Goal: Task Accomplishment & Management: Manage account settings

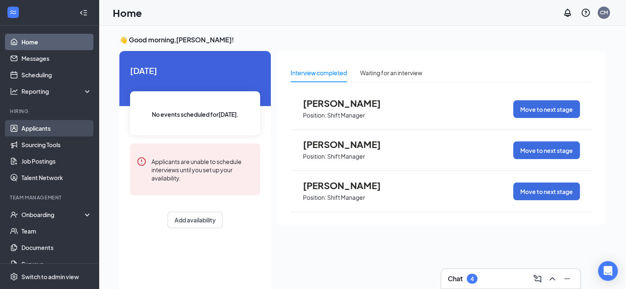
click at [36, 126] on link "Applicants" at bounding box center [56, 128] width 70 height 16
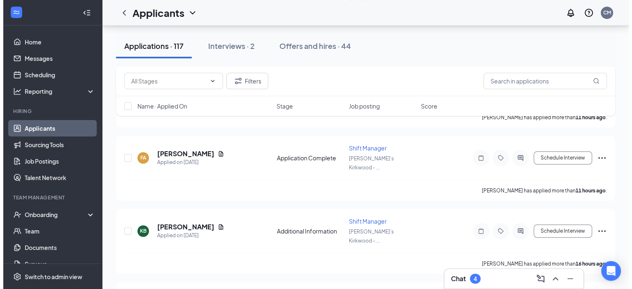
scroll to position [617, 0]
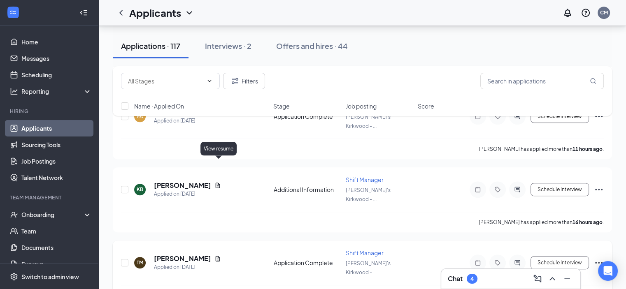
click at [218, 255] on icon "Document" at bounding box center [217, 258] width 7 height 7
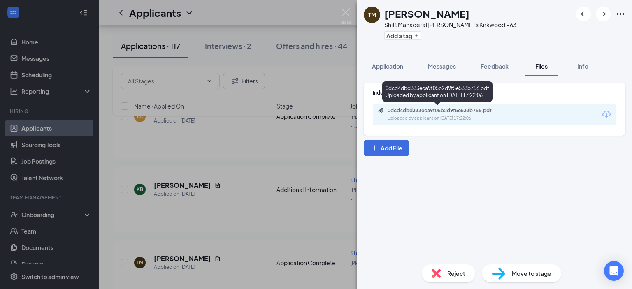
click at [412, 118] on div "Uploaded by applicant on [DATE] 17:22:06" at bounding box center [448, 118] width 123 height 7
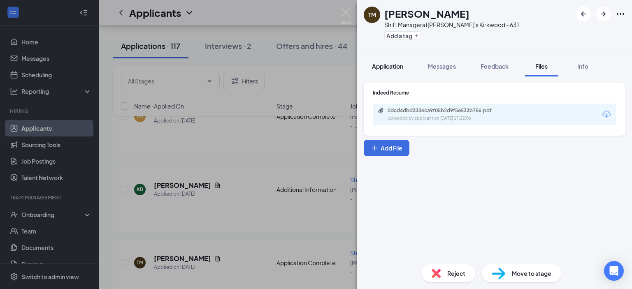
click at [389, 67] on span "Application" at bounding box center [387, 66] width 31 height 7
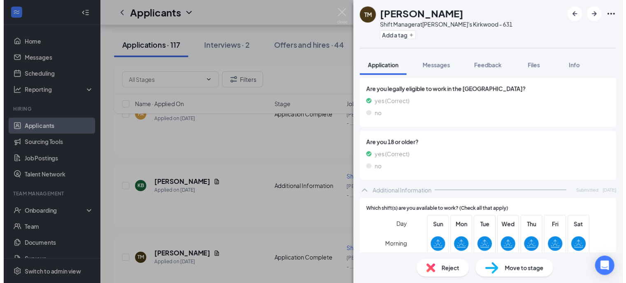
scroll to position [329, 0]
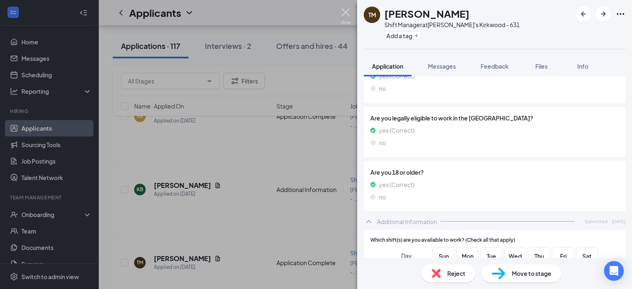
click at [346, 14] on img at bounding box center [346, 16] width 10 height 16
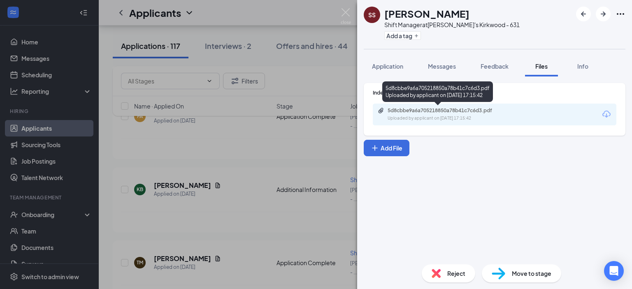
click at [417, 108] on div "5d8cbbe9a6a705218850a78b41c7c6d3.pdf" at bounding box center [444, 110] width 115 height 7
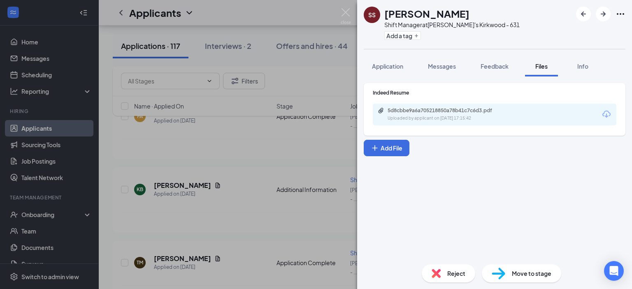
click at [455, 273] on span "Reject" at bounding box center [456, 273] width 18 height 9
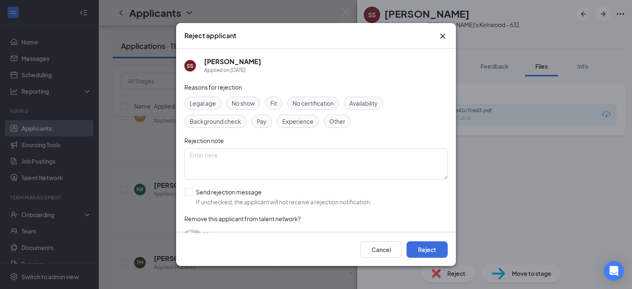
click at [293, 121] on span "Experience" at bounding box center [297, 121] width 31 height 9
click at [424, 250] on button "Reject" at bounding box center [426, 249] width 41 height 16
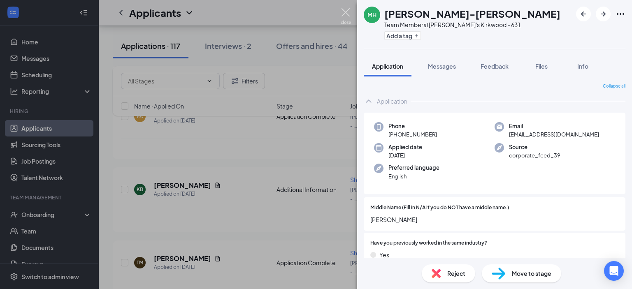
click at [344, 9] on img at bounding box center [346, 16] width 10 height 16
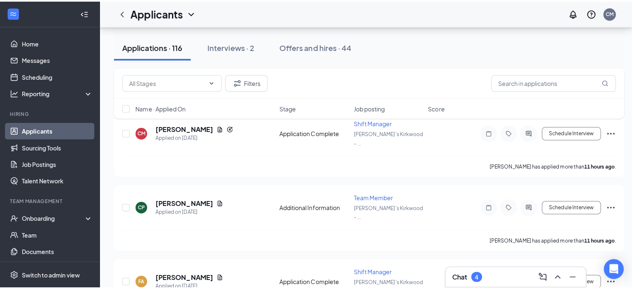
scroll to position [452, 0]
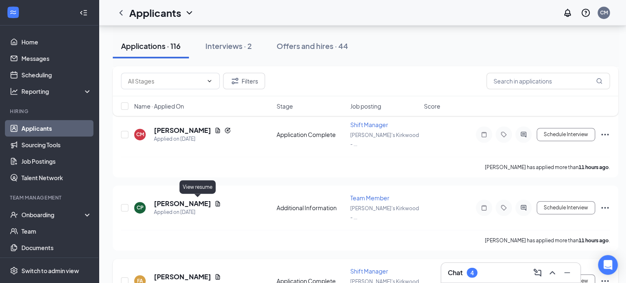
click at [216, 274] on icon "Document" at bounding box center [218, 276] width 5 height 5
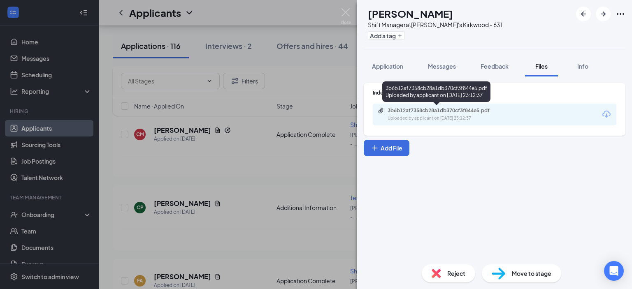
click at [427, 109] on div "3b6b12af7358cb28a1db370cf3f844e5.pdf" at bounding box center [444, 110] width 115 height 7
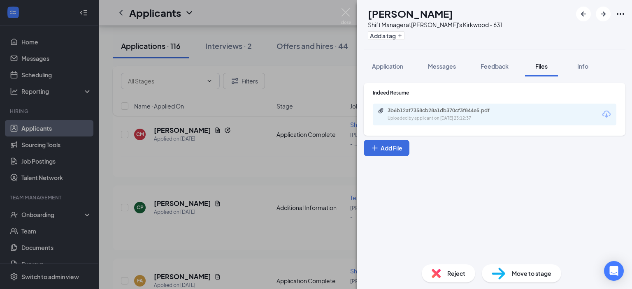
click at [452, 276] on span "Reject" at bounding box center [456, 273] width 18 height 9
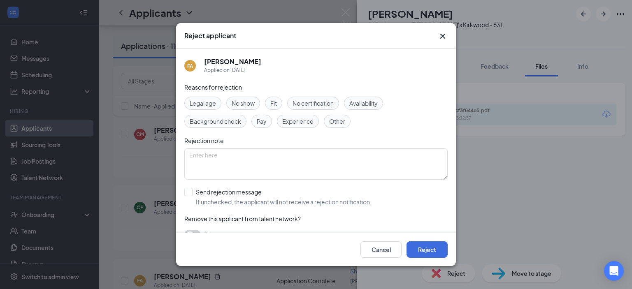
click at [304, 119] on span "Experience" at bounding box center [297, 121] width 31 height 9
click at [424, 250] on button "Reject" at bounding box center [426, 249] width 41 height 16
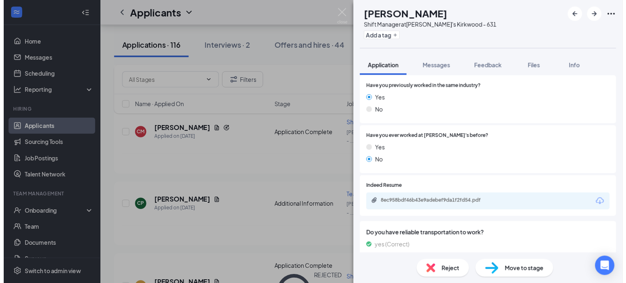
scroll to position [177, 0]
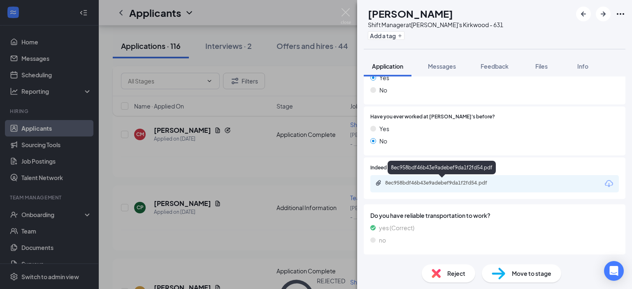
click at [401, 183] on div "8ec958bdf46b43e9adebef9da1f2fd54.pdf" at bounding box center [442, 183] width 115 height 7
click at [459, 275] on span "Reject" at bounding box center [456, 273] width 18 height 9
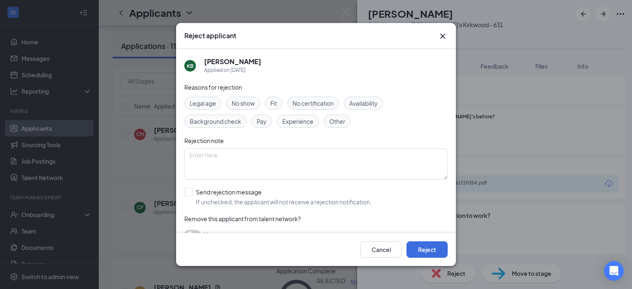
click at [299, 125] on span "Experience" at bounding box center [297, 121] width 31 height 9
click at [425, 249] on button "Reject" at bounding box center [426, 249] width 41 height 16
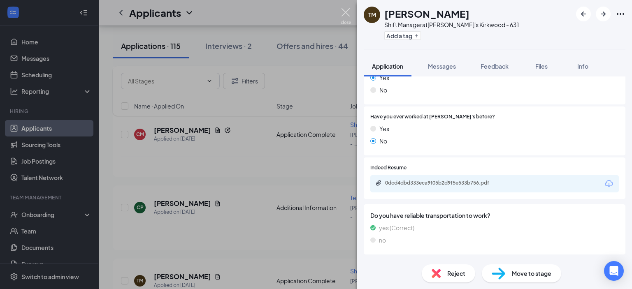
click at [344, 15] on img at bounding box center [346, 16] width 10 height 16
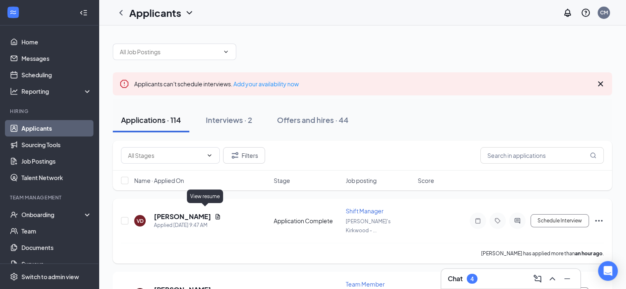
click at [214, 213] on icon "Document" at bounding box center [217, 216] width 7 height 7
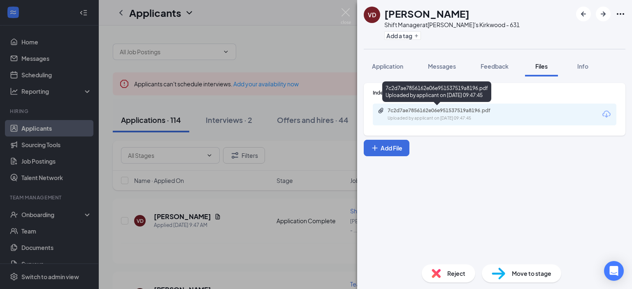
click at [419, 118] on div "Uploaded by applicant on [DATE] 09:47:45" at bounding box center [448, 118] width 123 height 7
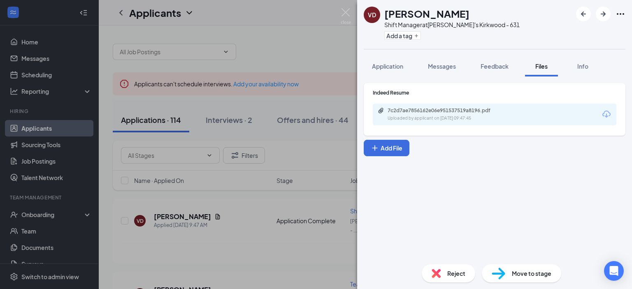
click at [456, 276] on span "Reject" at bounding box center [456, 273] width 18 height 9
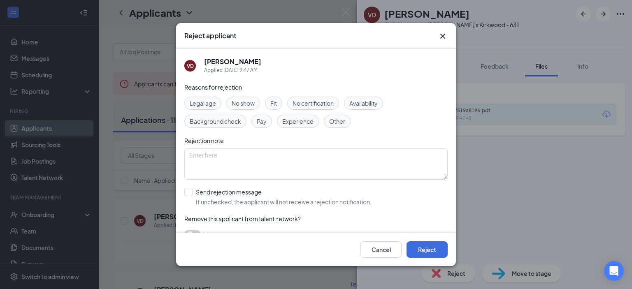
click at [291, 121] on span "Experience" at bounding box center [297, 121] width 31 height 9
click at [416, 250] on button "Reject" at bounding box center [426, 249] width 41 height 16
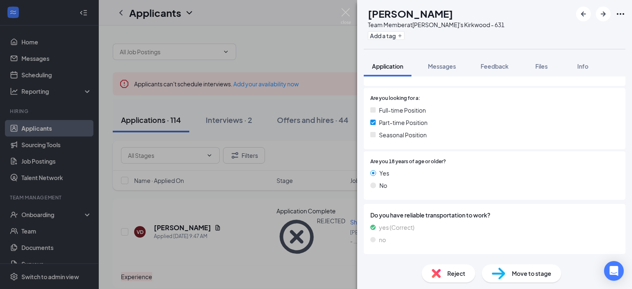
scroll to position [82, 0]
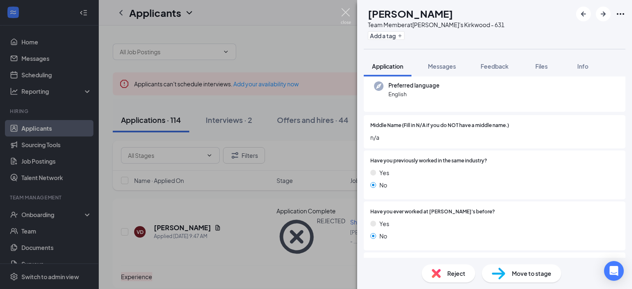
click at [344, 10] on img at bounding box center [346, 16] width 10 height 16
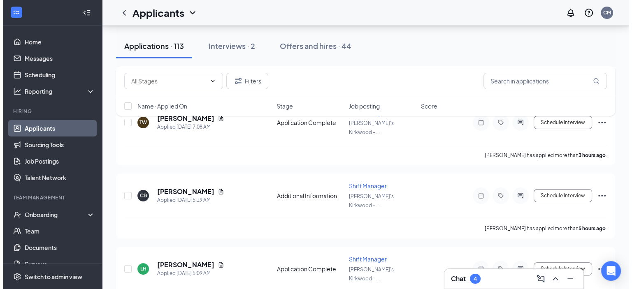
scroll to position [206, 0]
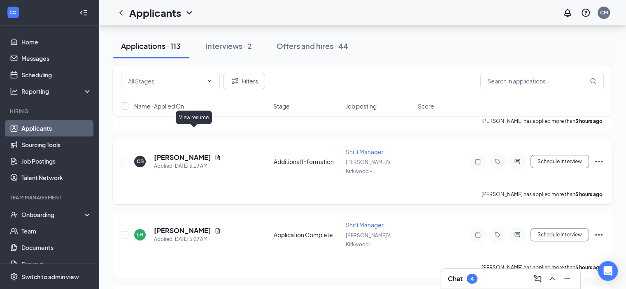
click at [214, 154] on icon "Document" at bounding box center [217, 157] width 7 height 7
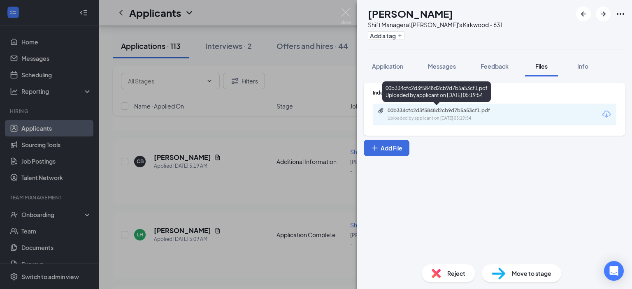
click at [422, 113] on div "00b334cfc2d3f5848d2cb9d7b5a53cf1.pdf" at bounding box center [444, 110] width 115 height 7
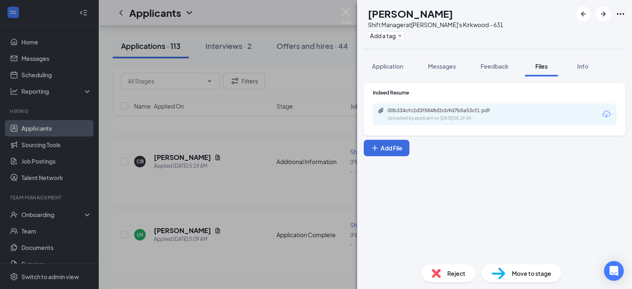
click at [454, 274] on span "Reject" at bounding box center [456, 273] width 18 height 9
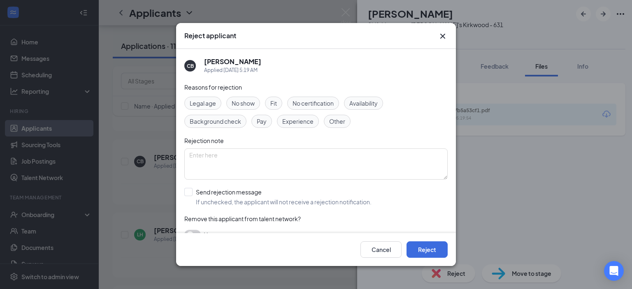
click at [305, 121] on span "Experience" at bounding box center [297, 121] width 31 height 9
click at [426, 248] on button "Reject" at bounding box center [426, 249] width 41 height 16
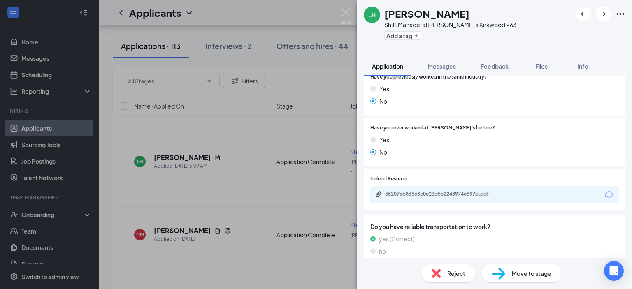
scroll to position [165, 0]
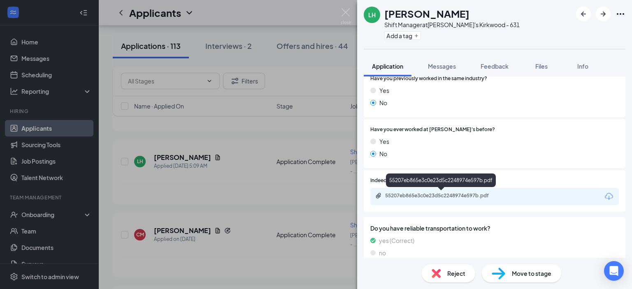
click at [417, 196] on div "55207eb865e3c0e23d5c2248974e597b.pdf" at bounding box center [442, 195] width 115 height 7
click at [451, 276] on span "Reject" at bounding box center [456, 273] width 18 height 9
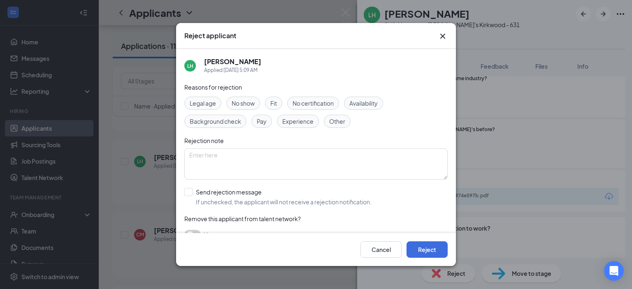
click at [302, 120] on span "Experience" at bounding box center [297, 121] width 31 height 9
click at [426, 251] on button "Reject" at bounding box center [426, 249] width 41 height 16
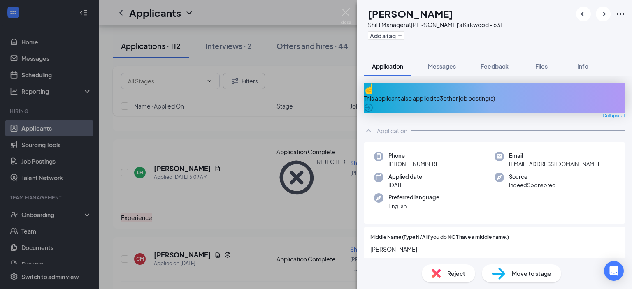
click at [450, 274] on span "Reject" at bounding box center [456, 273] width 18 height 9
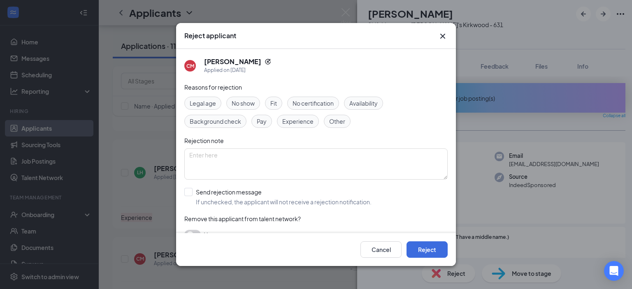
click at [358, 105] on span "Availability" at bounding box center [363, 103] width 28 height 9
click at [311, 118] on span "Experience" at bounding box center [297, 121] width 31 height 9
click at [420, 251] on button "Reject" at bounding box center [426, 249] width 41 height 16
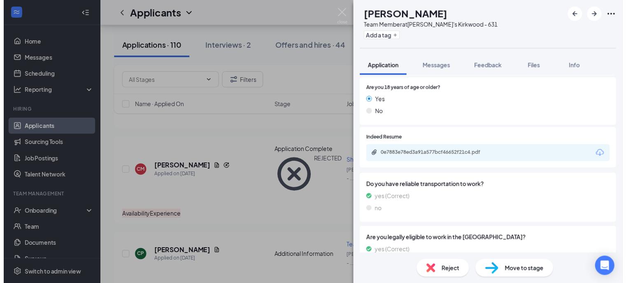
scroll to position [278, 0]
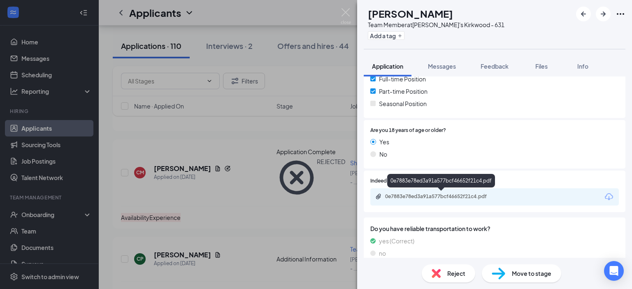
click at [430, 197] on div "0e7883e78ed3a91a577bcf46652f21c4.pdf" at bounding box center [442, 196] width 115 height 7
click at [347, 12] on img at bounding box center [346, 16] width 10 height 16
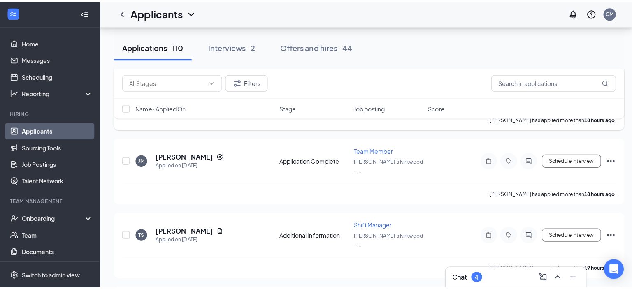
scroll to position [576, 0]
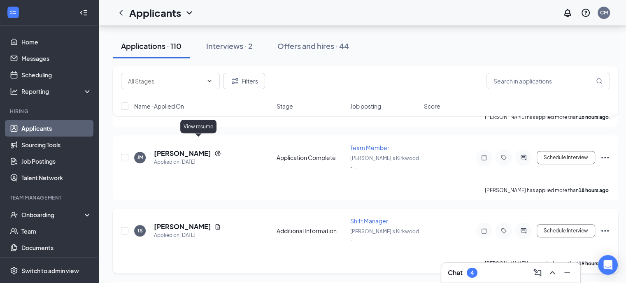
click at [214, 223] on icon "Document" at bounding box center [217, 226] width 7 height 7
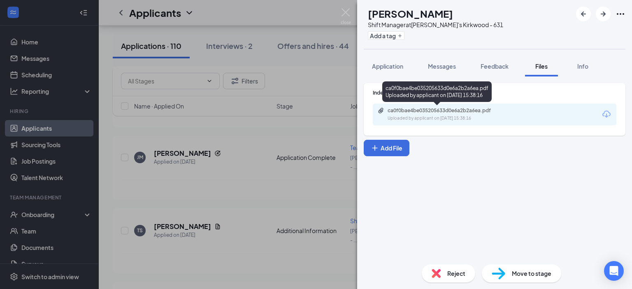
click at [410, 111] on div "ca0f0bae4be035205633d0e6a2b2a6ea.pdf" at bounding box center [444, 110] width 115 height 7
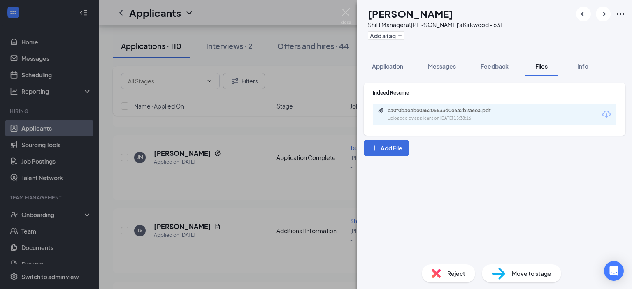
click at [460, 274] on span "Reject" at bounding box center [456, 273] width 18 height 9
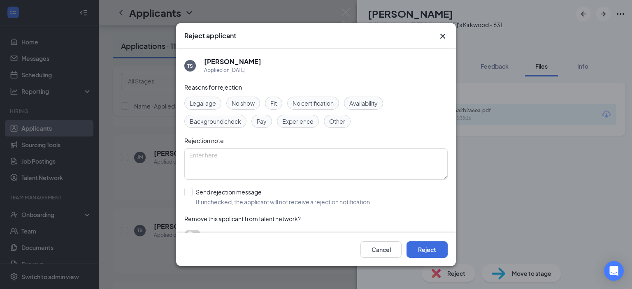
click at [293, 123] on span "Experience" at bounding box center [297, 121] width 31 height 9
click at [427, 251] on button "Reject" at bounding box center [426, 249] width 41 height 16
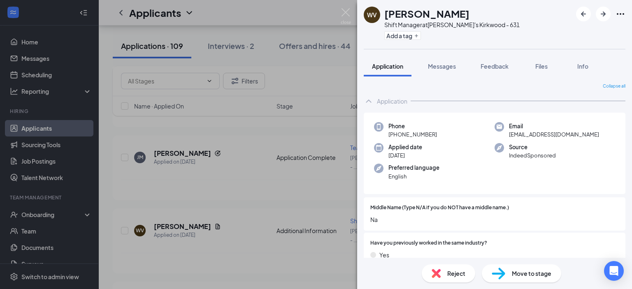
click at [450, 274] on span "Reject" at bounding box center [456, 273] width 18 height 9
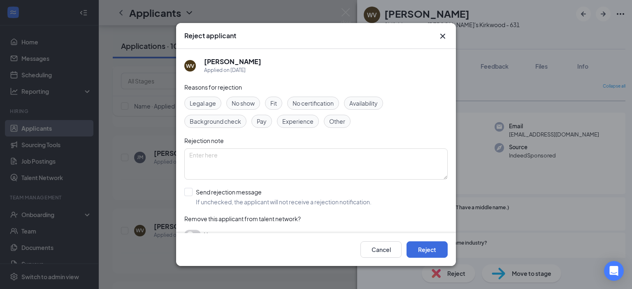
click at [299, 122] on span "Experience" at bounding box center [297, 121] width 31 height 9
click at [427, 253] on button "Reject" at bounding box center [426, 249] width 41 height 16
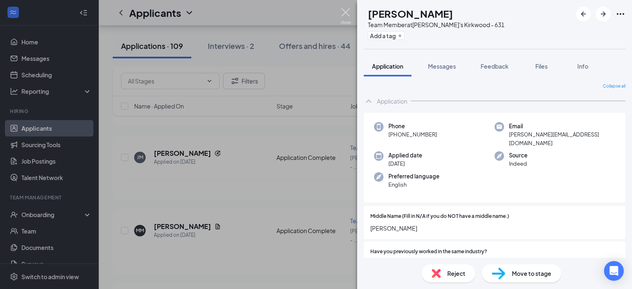
click at [343, 13] on img at bounding box center [346, 16] width 10 height 16
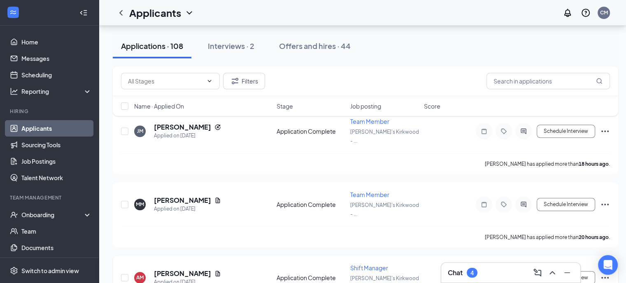
scroll to position [617, 0]
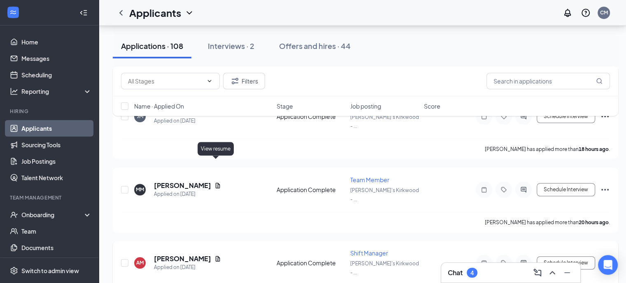
click at [214, 255] on icon "Document" at bounding box center [217, 258] width 7 height 7
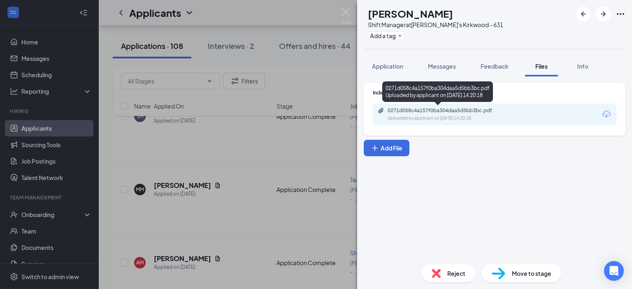
click at [444, 114] on div "0271d058c4a157f0ba304daa5d5bb3bc.pdf Uploaded by applicant on [DATE] 14:20:18" at bounding box center [444, 114] width 133 height 14
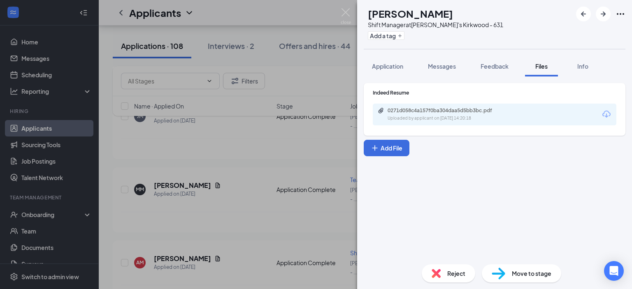
click at [460, 275] on span "Reject" at bounding box center [456, 273] width 18 height 9
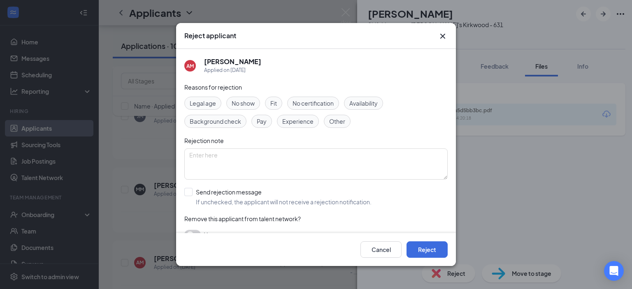
click at [303, 121] on span "Experience" at bounding box center [297, 121] width 31 height 9
click at [427, 250] on button "Reject" at bounding box center [426, 249] width 41 height 16
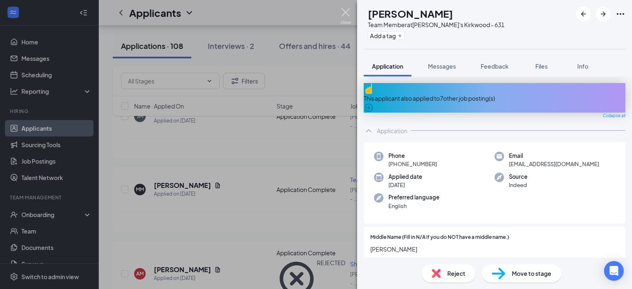
click at [343, 12] on img at bounding box center [346, 16] width 10 height 16
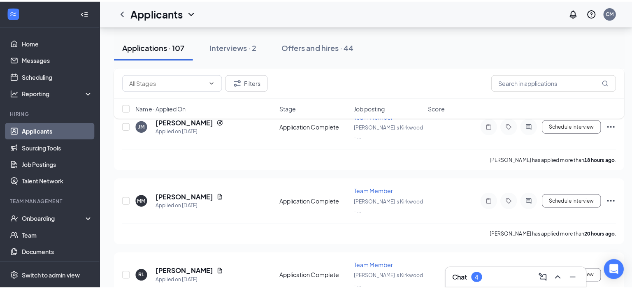
scroll to position [658, 0]
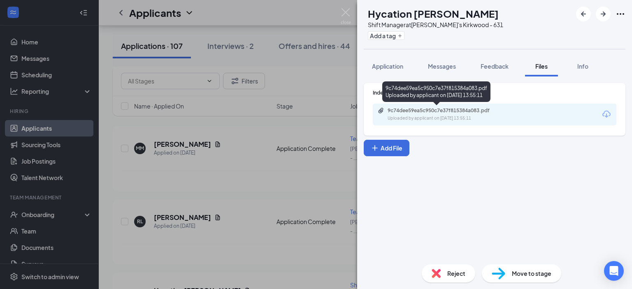
click at [436, 114] on div "9c74dee59ea5c950c7e37f815384a083.pdf Uploaded by applicant on [DATE] 13:55:11" at bounding box center [444, 114] width 133 height 14
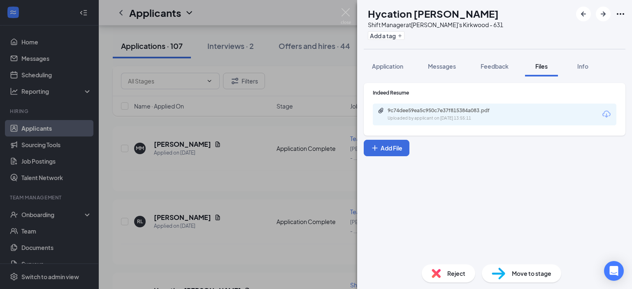
click at [449, 276] on span "Reject" at bounding box center [456, 273] width 18 height 9
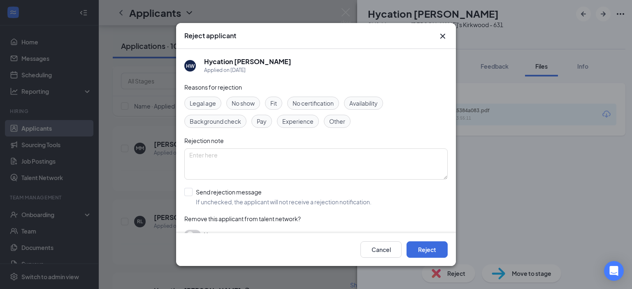
click at [303, 123] on span "Experience" at bounding box center [297, 121] width 31 height 9
click at [422, 247] on button "Reject" at bounding box center [426, 249] width 41 height 16
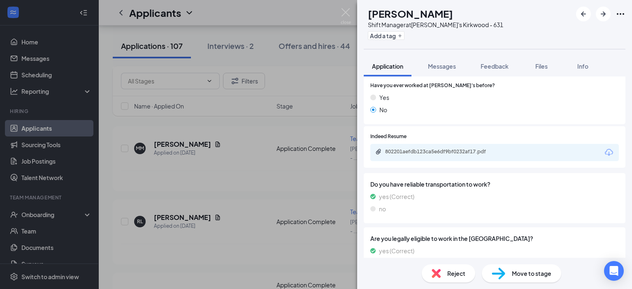
scroll to position [165, 0]
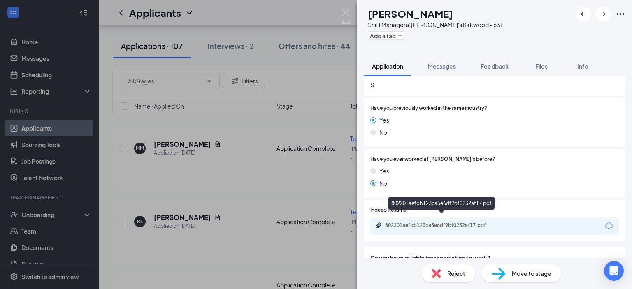
click at [427, 222] on div "802201aefdb123ca5e6df9bf0232af17.pdf" at bounding box center [442, 225] width 115 height 7
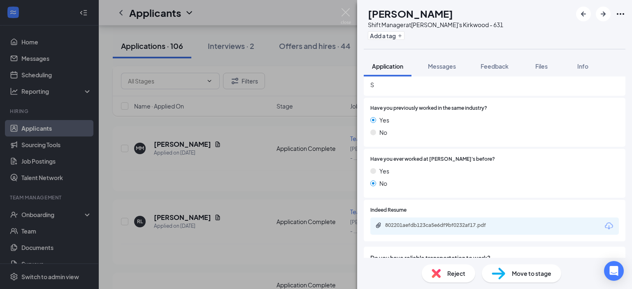
click at [452, 278] on div "Reject" at bounding box center [448, 273] width 53 height 18
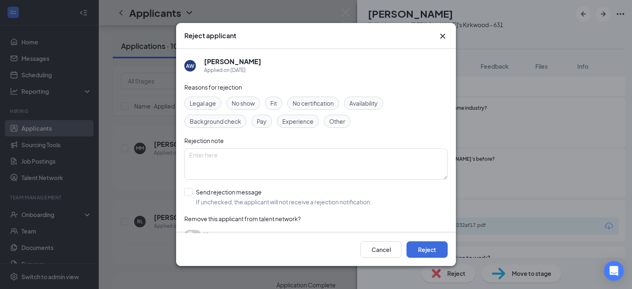
click at [297, 122] on span "Experience" at bounding box center [297, 121] width 31 height 9
click at [427, 254] on button "Reject" at bounding box center [426, 249] width 41 height 16
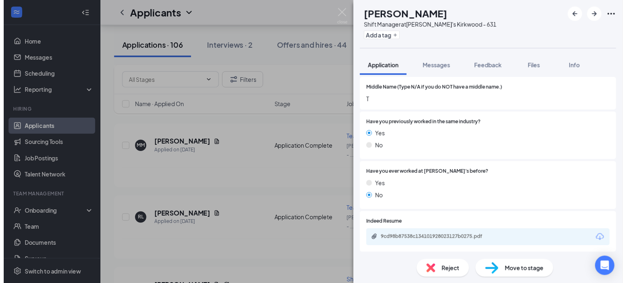
scroll to position [159, 0]
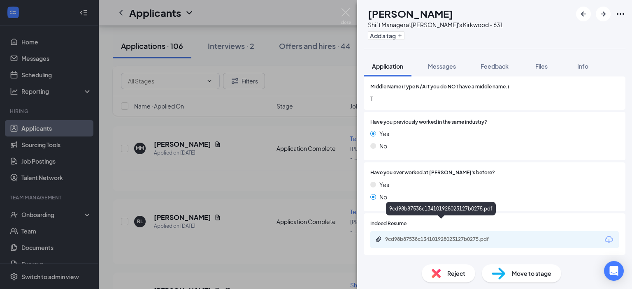
click at [417, 236] on div "9cd98b87538c134101928023127b0275.pdf" at bounding box center [442, 239] width 115 height 7
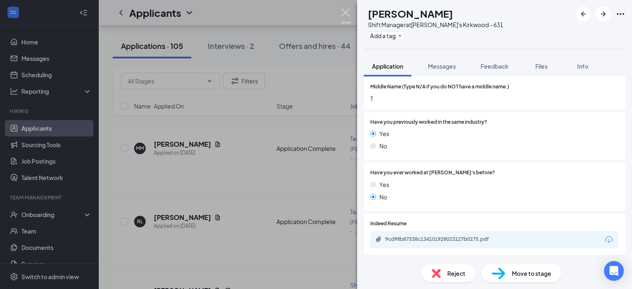
click at [345, 14] on img at bounding box center [346, 16] width 10 height 16
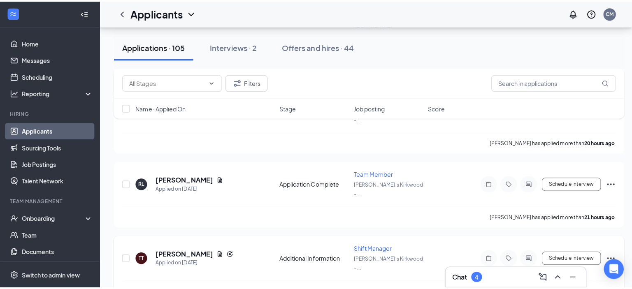
scroll to position [740, 0]
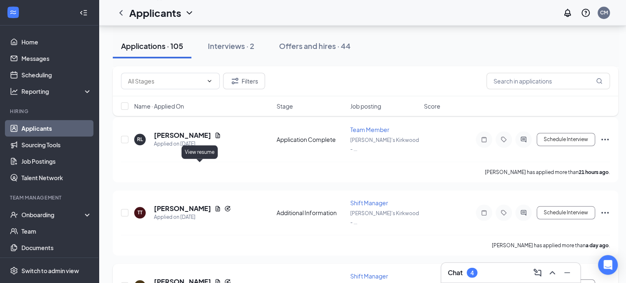
click at [214, 278] on icon "Document" at bounding box center [217, 281] width 7 height 7
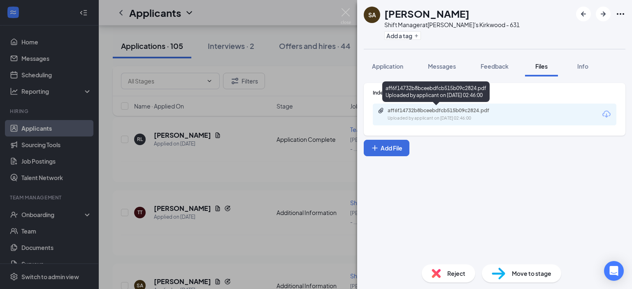
click at [429, 112] on div "aff6f14732b8bceebdfcb515b09c2824.pdf" at bounding box center [444, 110] width 115 height 7
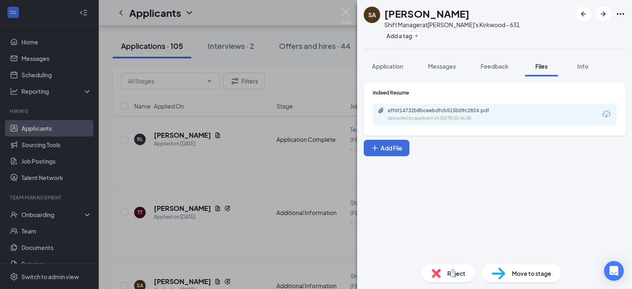
click at [452, 273] on span "Reject" at bounding box center [456, 273] width 18 height 9
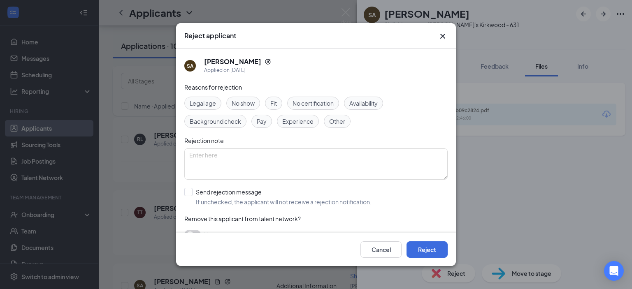
click at [301, 123] on span "Experience" at bounding box center [297, 121] width 31 height 9
click at [423, 247] on button "Reject" at bounding box center [426, 249] width 41 height 16
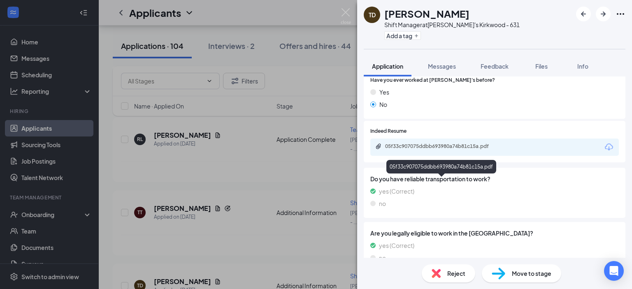
scroll to position [218, 0]
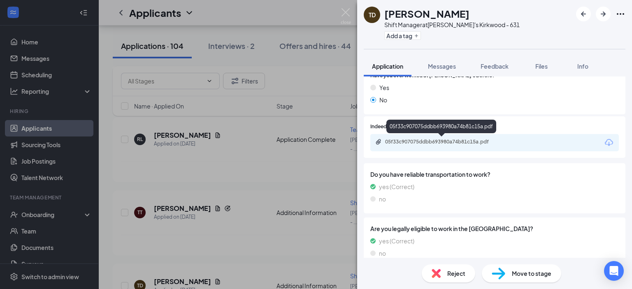
click at [403, 141] on div "05f33c907075ddbb693980a74b81c15a.pdf" at bounding box center [442, 142] width 115 height 7
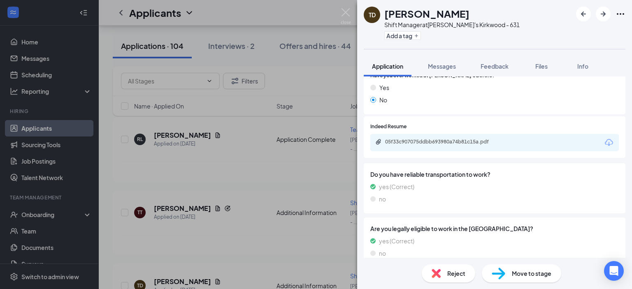
click at [458, 276] on span "Reject" at bounding box center [456, 273] width 18 height 9
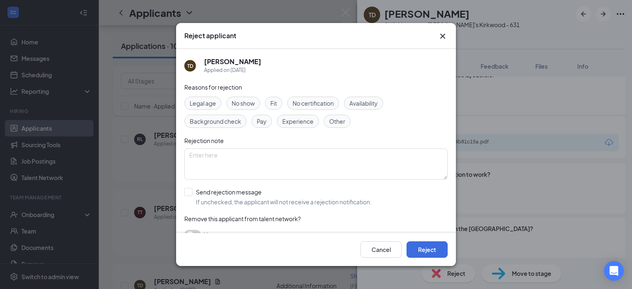
click at [288, 124] on span "Experience" at bounding box center [297, 121] width 31 height 9
click at [427, 251] on button "Reject" at bounding box center [426, 249] width 41 height 16
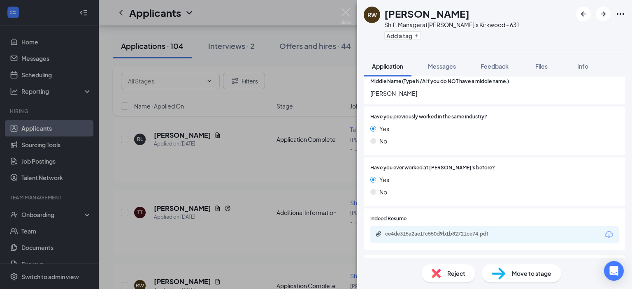
scroll to position [206, 0]
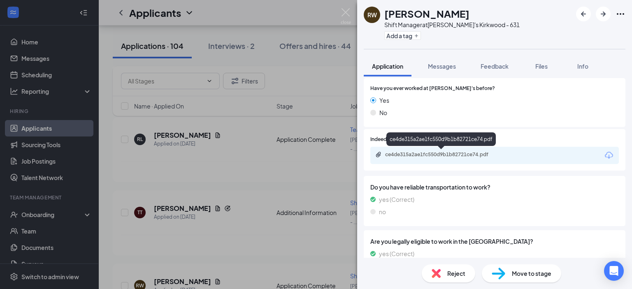
click at [454, 153] on div "ce4de315a2ae1fc550d9b1b82721ce74.pdf" at bounding box center [442, 154] width 115 height 7
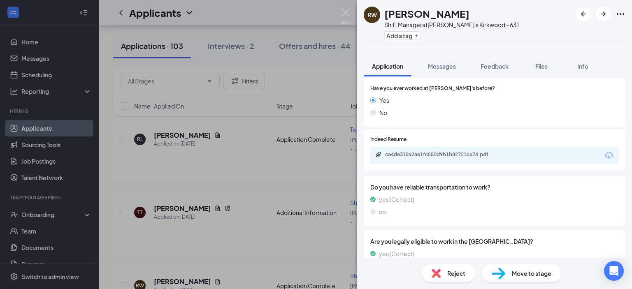
click at [453, 276] on span "Reject" at bounding box center [456, 273] width 18 height 9
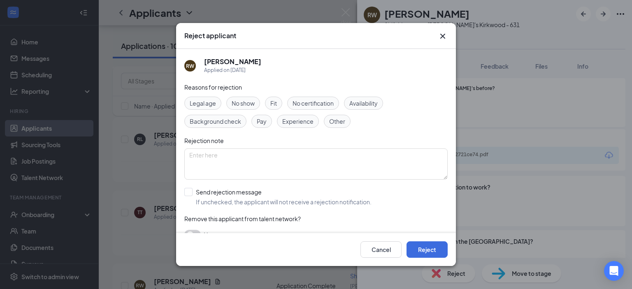
click at [295, 124] on span "Experience" at bounding box center [297, 121] width 31 height 9
click at [426, 251] on button "Reject" at bounding box center [426, 249] width 41 height 16
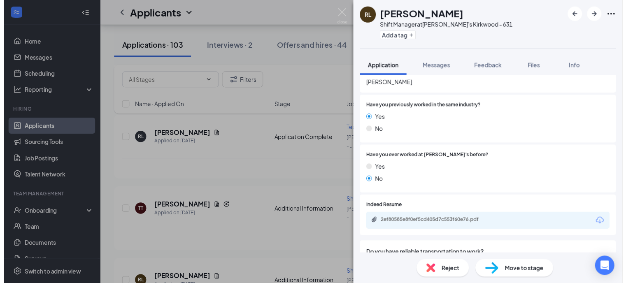
scroll to position [177, 0]
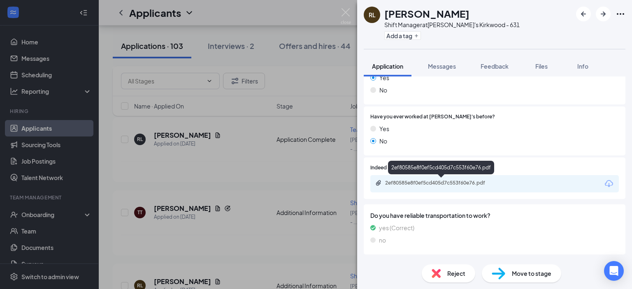
click at [400, 183] on div "2ef80585e8f0ef5cd405d7c553f60e76.pdf" at bounding box center [442, 183] width 115 height 7
click at [347, 12] on img at bounding box center [346, 16] width 10 height 16
